Goal: Register for event/course

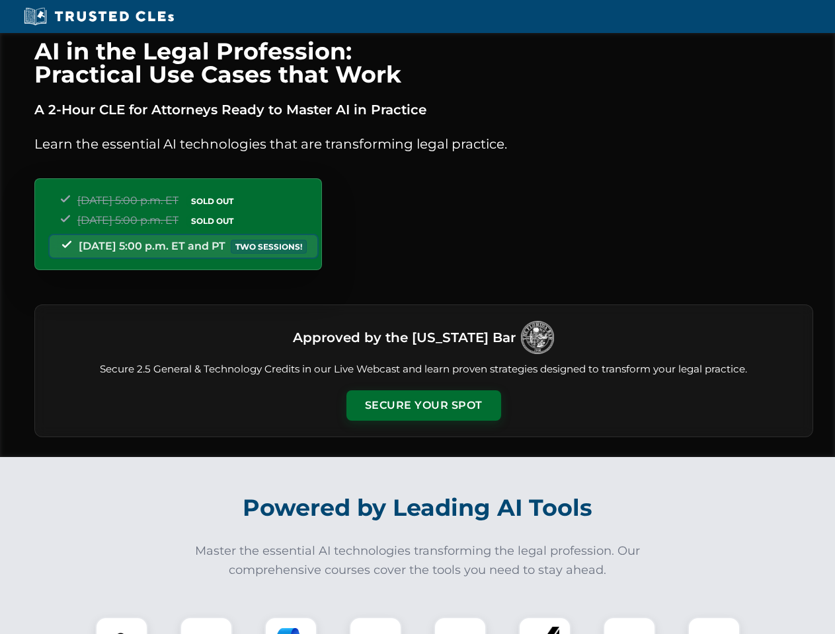
click at [423, 406] on button "Secure Your Spot" at bounding box center [423, 406] width 155 height 30
click at [122, 626] on img at bounding box center [121, 643] width 38 height 38
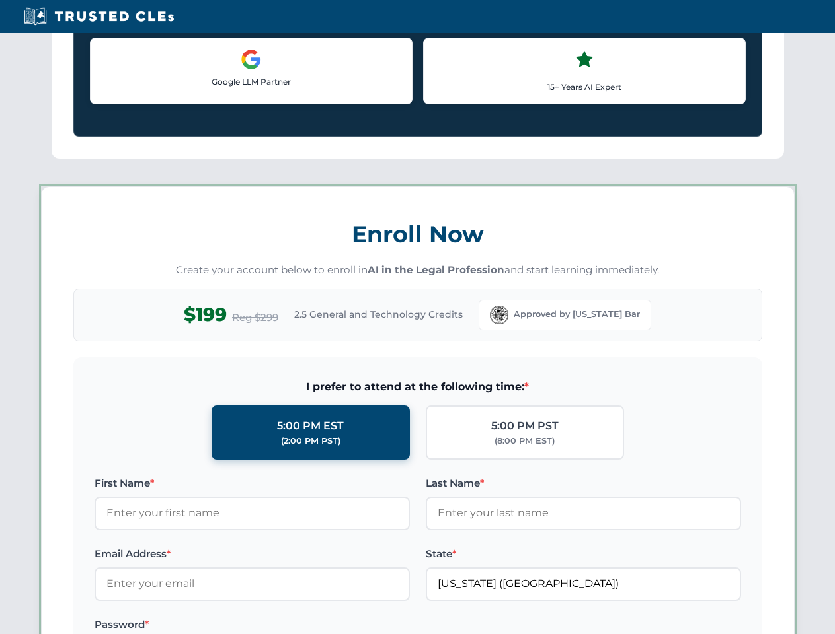
click at [291, 626] on label "Password *" at bounding box center [251, 625] width 315 height 16
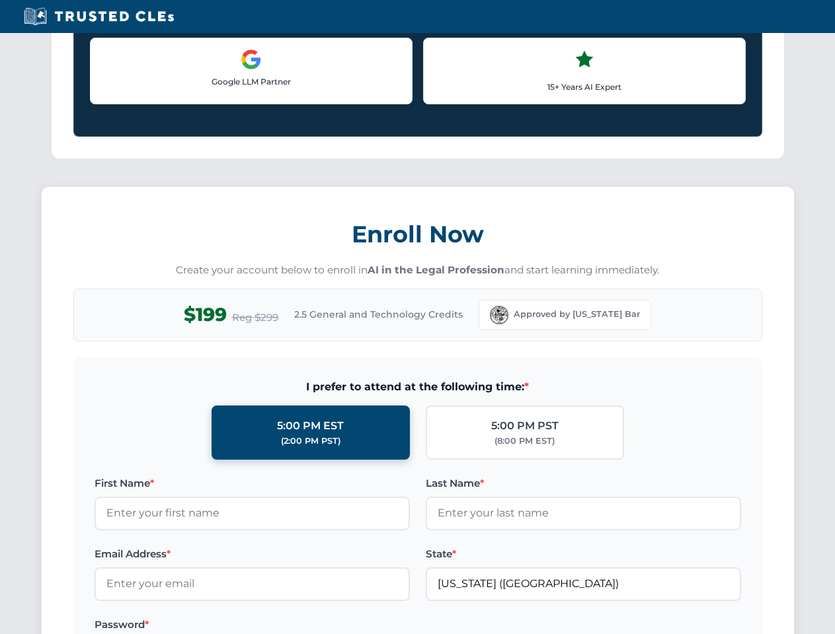
scroll to position [1297, 0]
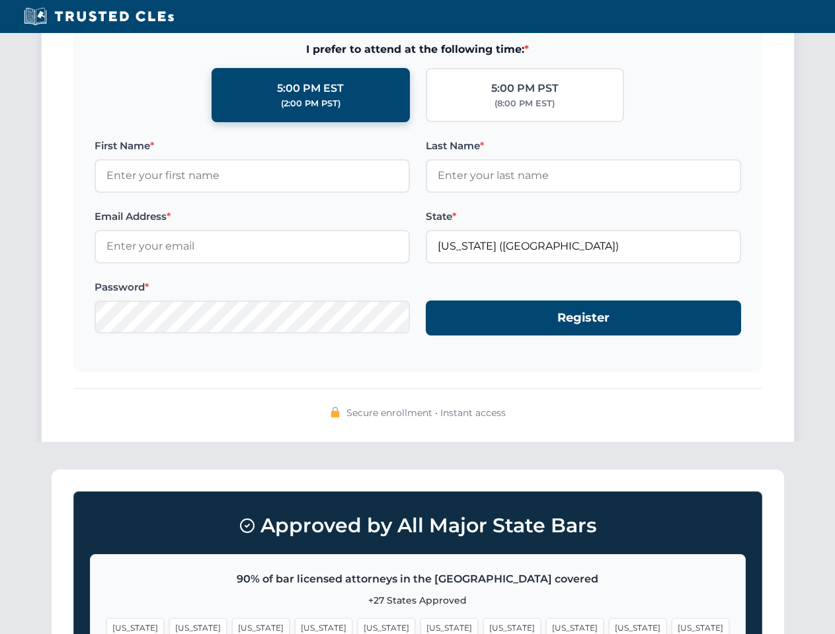
click at [609, 626] on span "[US_STATE]" at bounding box center [637, 627] width 57 height 19
